Goal: Task Accomplishment & Management: Use online tool/utility

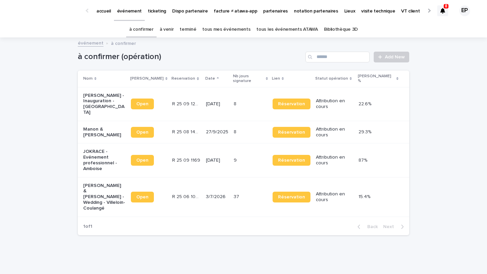
click at [233, 28] on link "tous mes événements" at bounding box center [226, 30] width 48 height 16
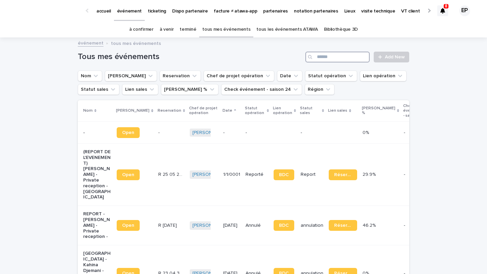
click at [332, 59] on input "Search" at bounding box center [337, 57] width 64 height 11
click at [327, 55] on input "Search" at bounding box center [337, 57] width 64 height 11
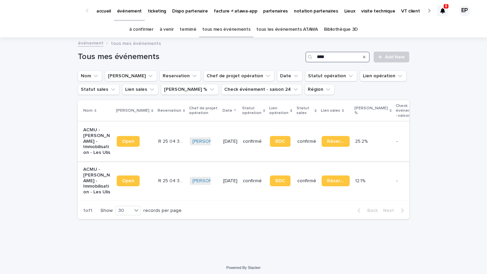
type input "****"
click at [124, 145] on link "Open" at bounding box center [128, 141] width 23 height 11
click at [275, 143] on span "BDC" at bounding box center [280, 141] width 10 height 5
click at [123, 138] on link "Open" at bounding box center [128, 141] width 23 height 11
drag, startPoint x: 330, startPoint y: 57, endPoint x: 270, endPoint y: 51, distance: 60.2
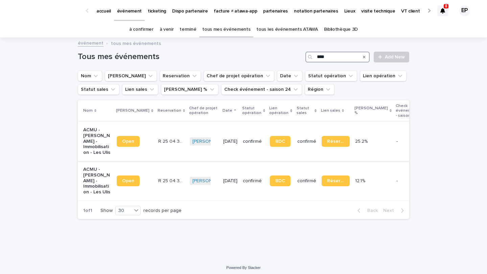
click at [270, 51] on div "Tous mes événements **** Add New" at bounding box center [243, 54] width 331 height 32
click at [174, 31] on link "à venir" at bounding box center [167, 30] width 14 height 16
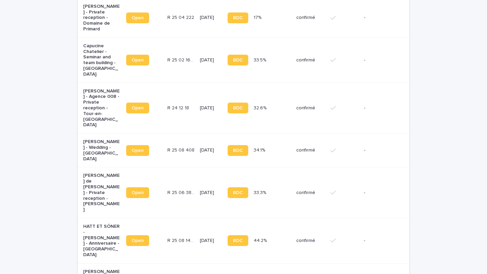
scroll to position [497, 0]
click at [146, 103] on link "Open" at bounding box center [137, 108] width 23 height 11
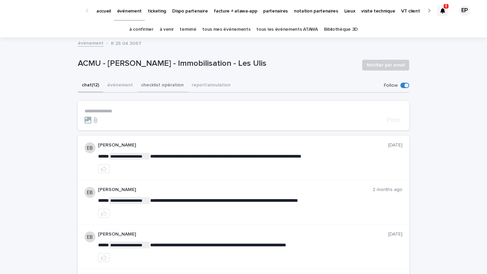
click at [151, 83] on button "checklist opération" at bounding box center [162, 86] width 51 height 14
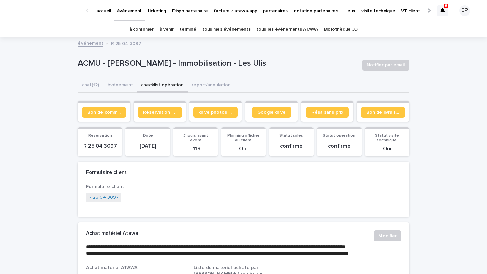
click at [280, 116] on link "Google drive" at bounding box center [271, 112] width 39 height 11
